Goal: Information Seeking & Learning: Check status

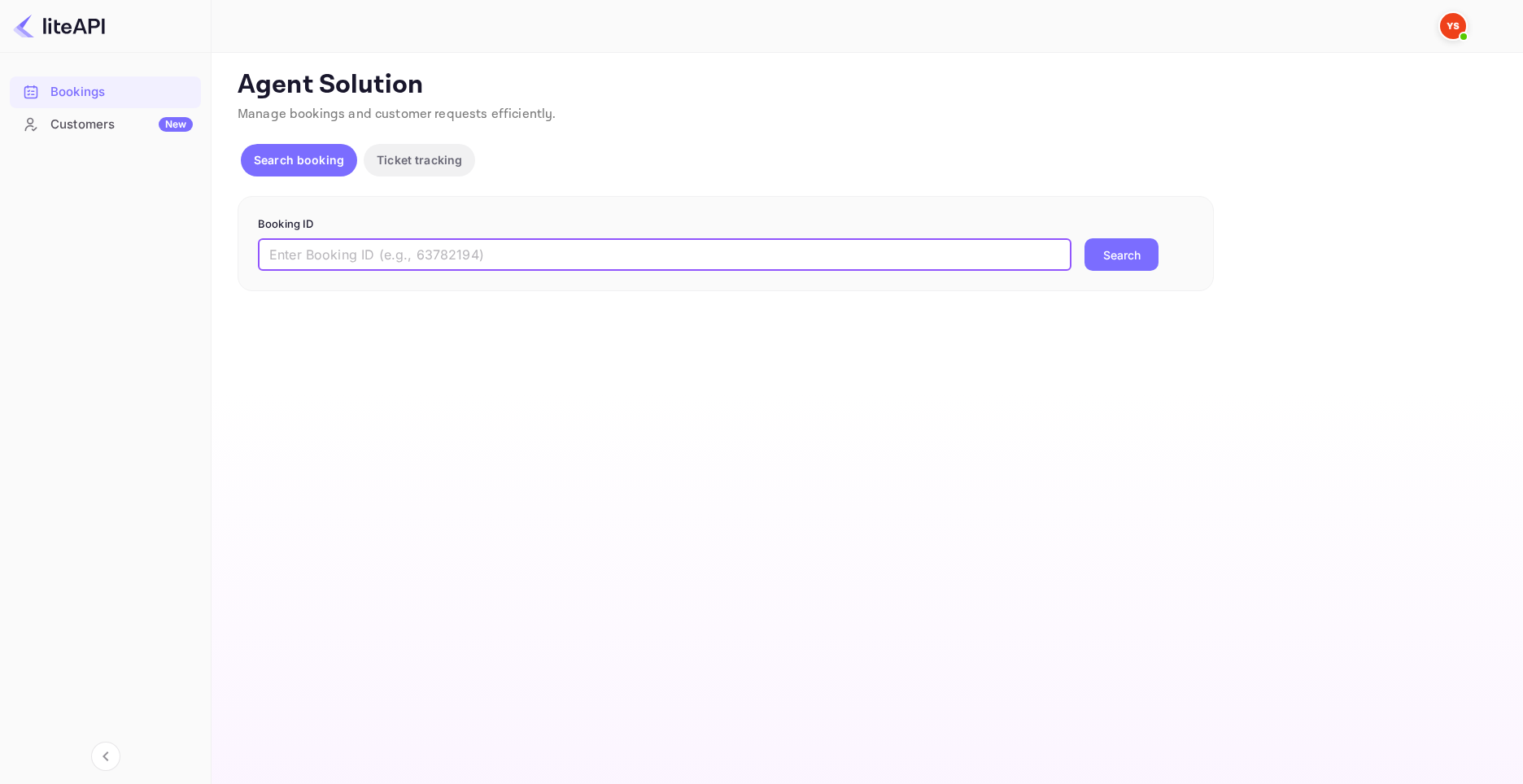
click at [307, 264] on input "text" at bounding box center [664, 254] width 814 height 32
paste input "8895553"
type input "8895553"
click at [1084, 238] on button "Search" at bounding box center [1121, 254] width 74 height 32
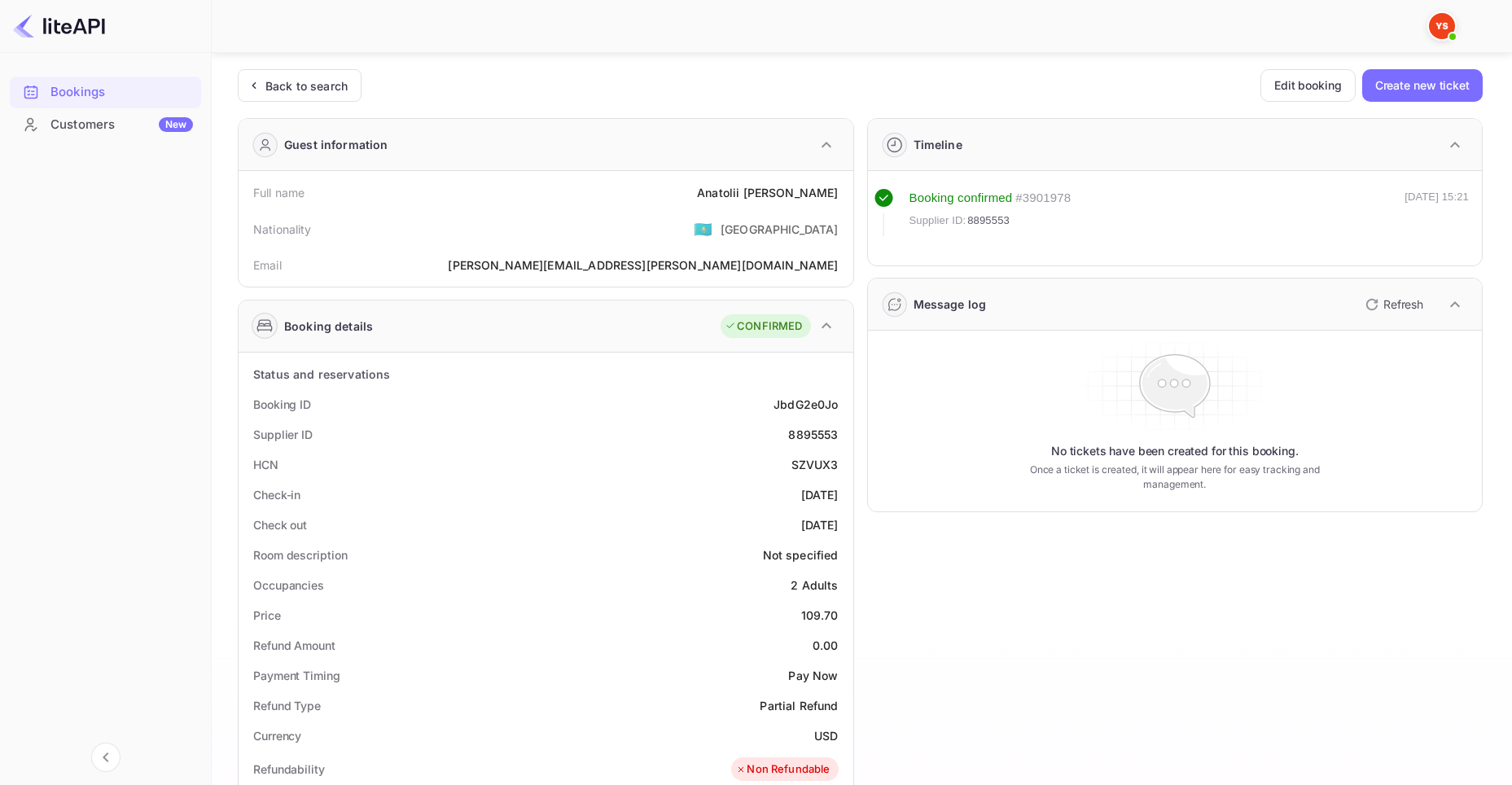
scroll to position [244, 0]
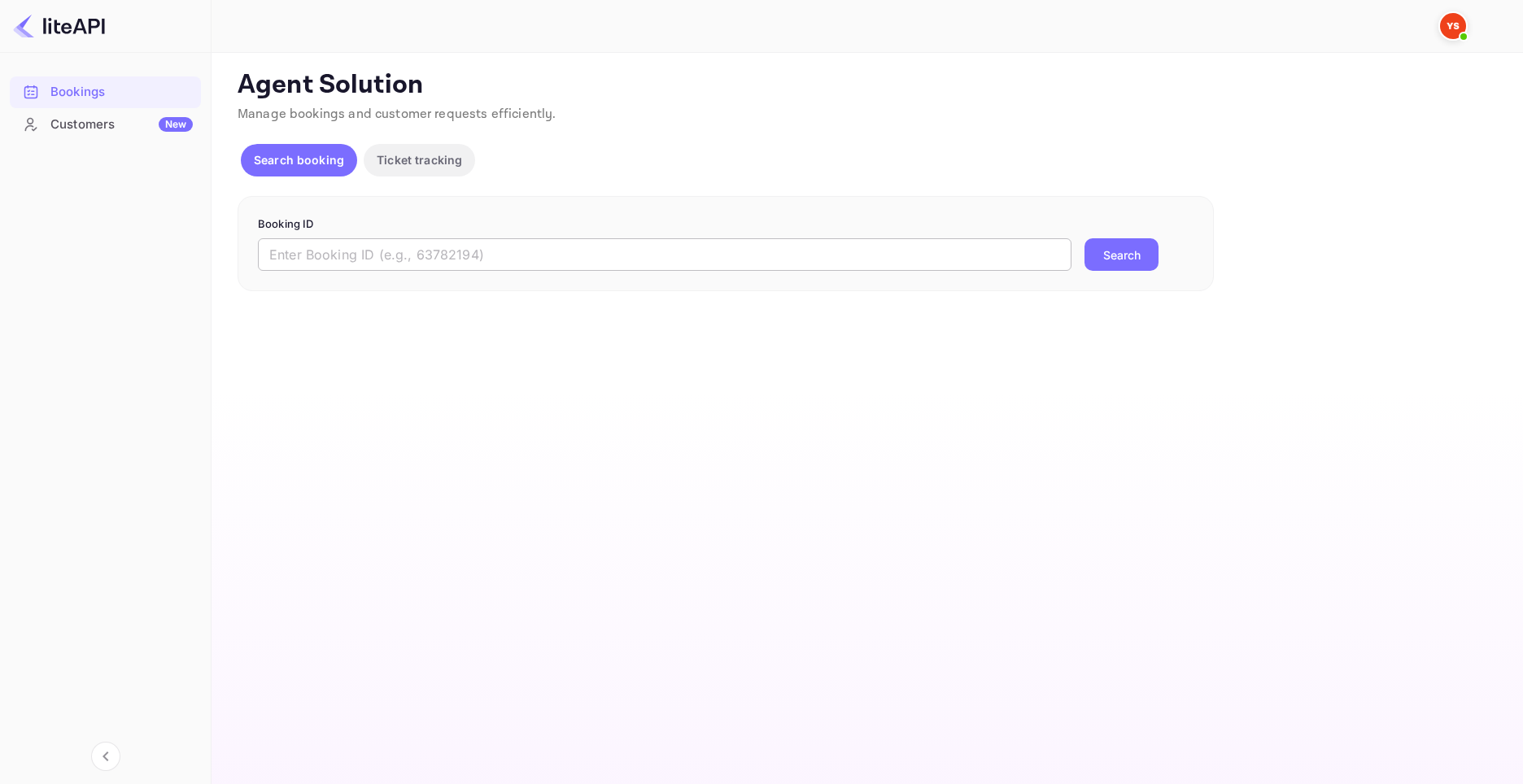
click at [326, 242] on input "text" at bounding box center [664, 254] width 814 height 32
paste input "9210315"
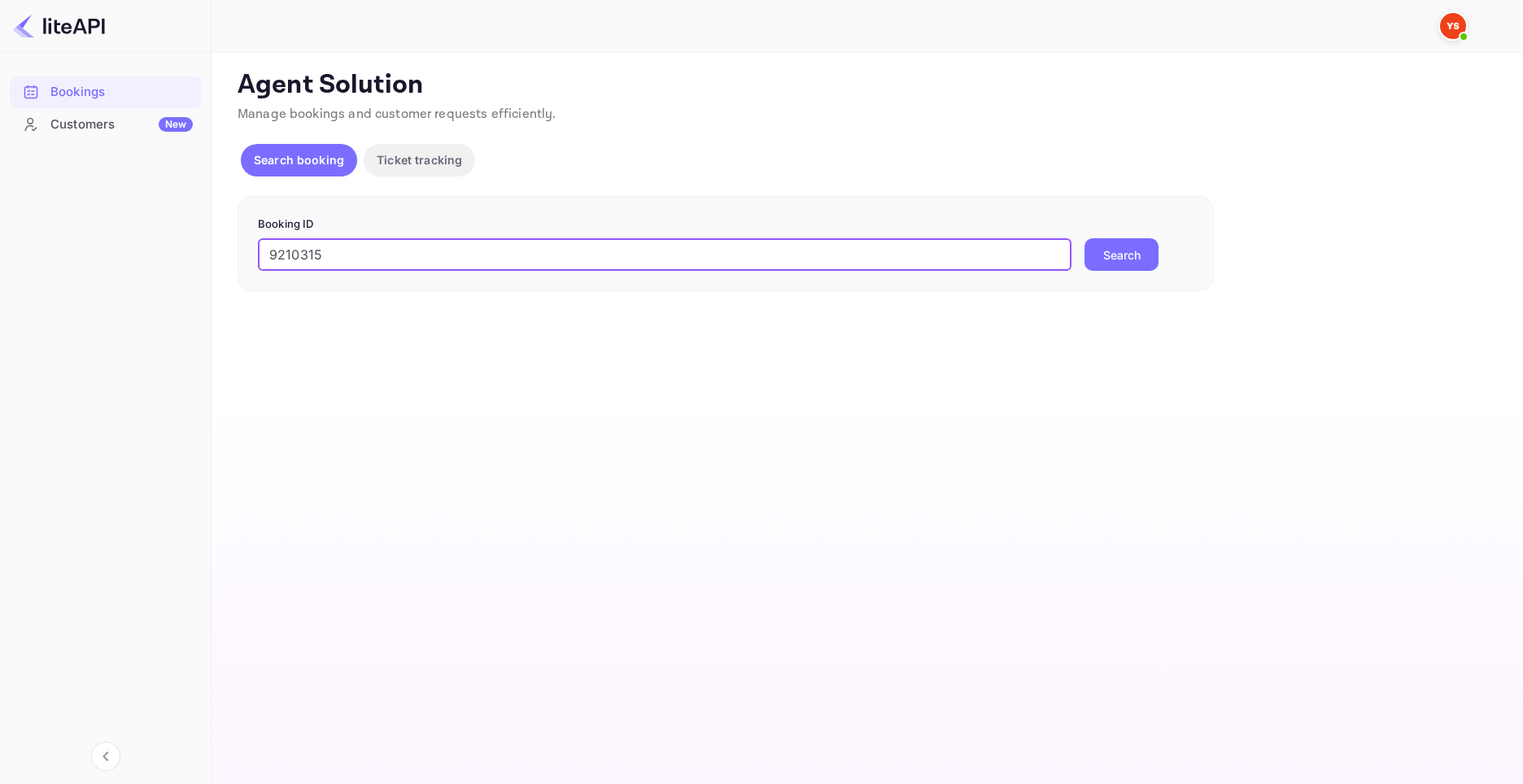
type input "9210315"
click at [1137, 265] on button "Search" at bounding box center [1121, 254] width 74 height 32
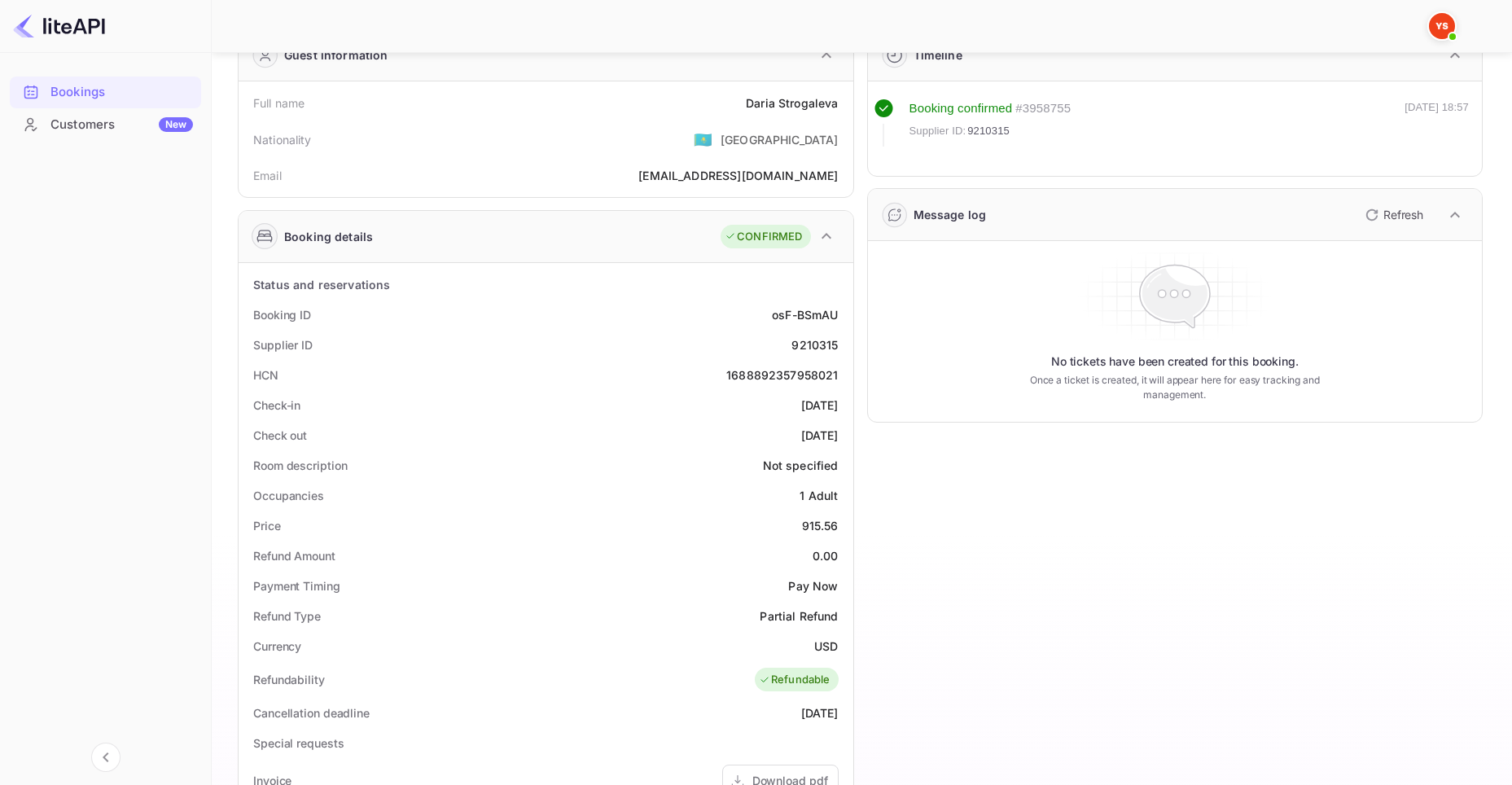
scroll to position [8, 0]
